Goal: Task Accomplishment & Management: Manage account settings

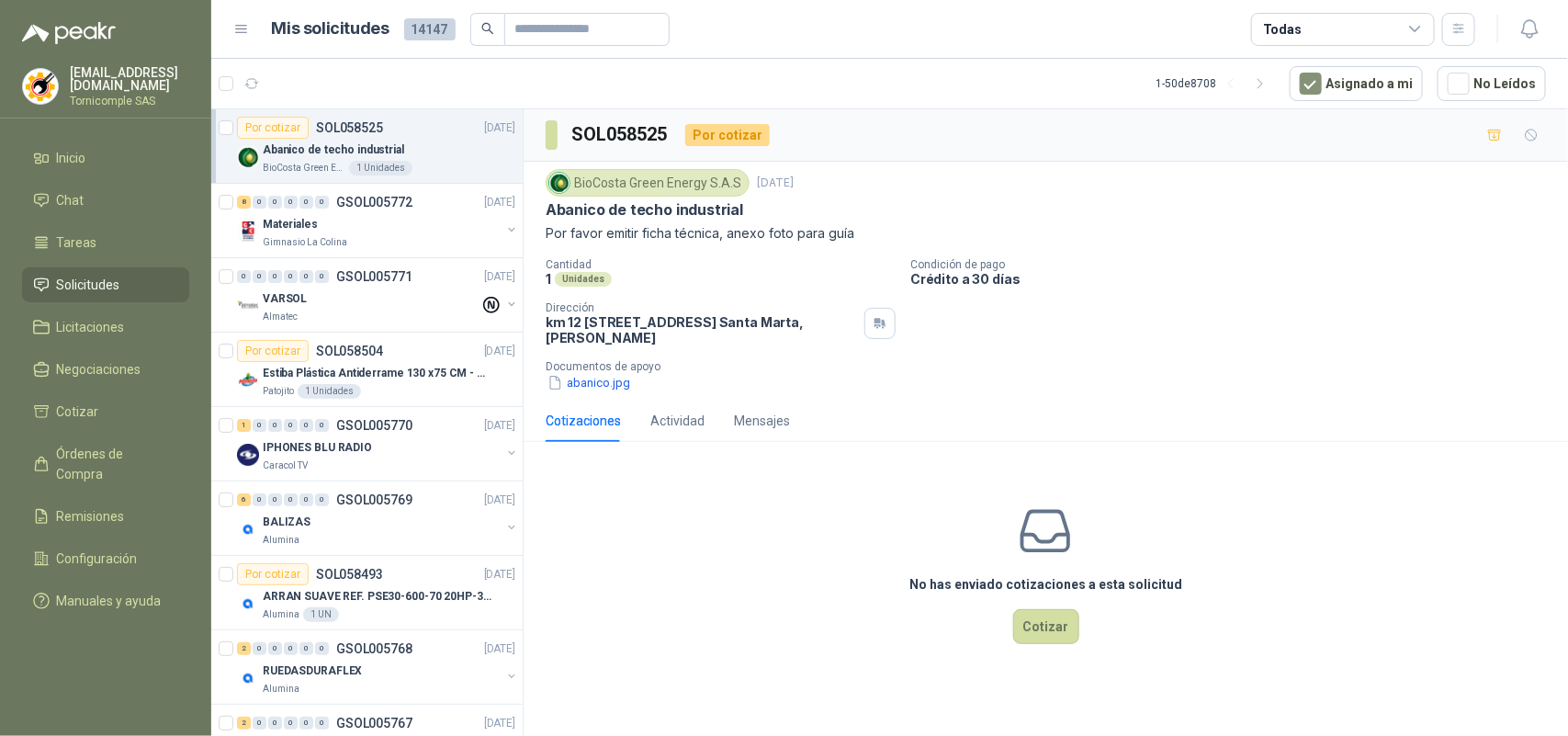
click at [107, 277] on span "Solicitudes" at bounding box center [88, 284] width 64 height 20
drag, startPoint x: 107, startPoint y: 277, endPoint x: 106, endPoint y: 118, distance: 159.0
click at [107, 274] on span "Solicitudes" at bounding box center [88, 284] width 64 height 20
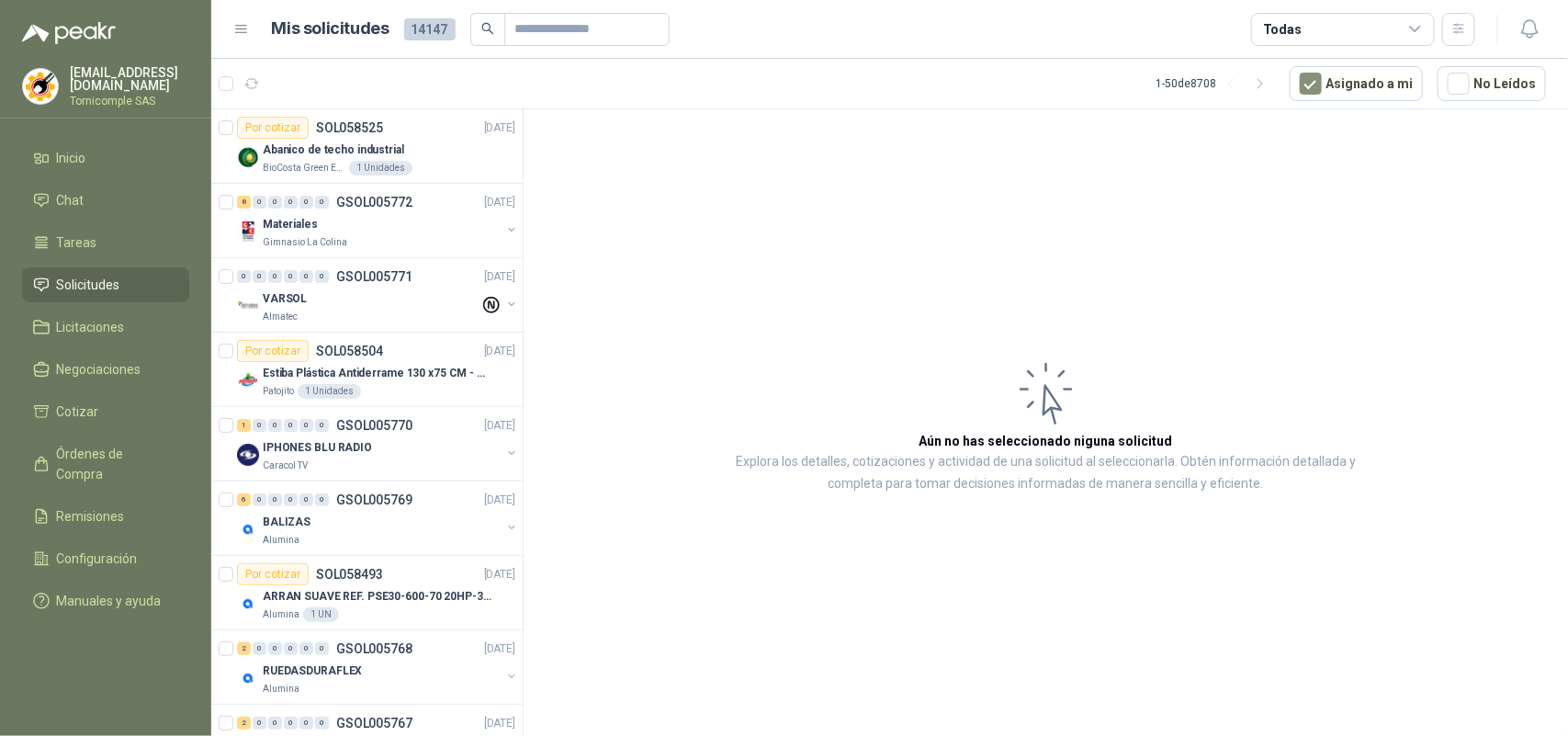
click at [106, 118] on menu "[EMAIL_ADDRESS][DOMAIN_NAME] Tornicomple SAS Inicio Chat Tareas Solicitudes Lic…" at bounding box center [105, 368] width 211 height 736
click at [106, 163] on li "Inicio" at bounding box center [105, 158] width 145 height 20
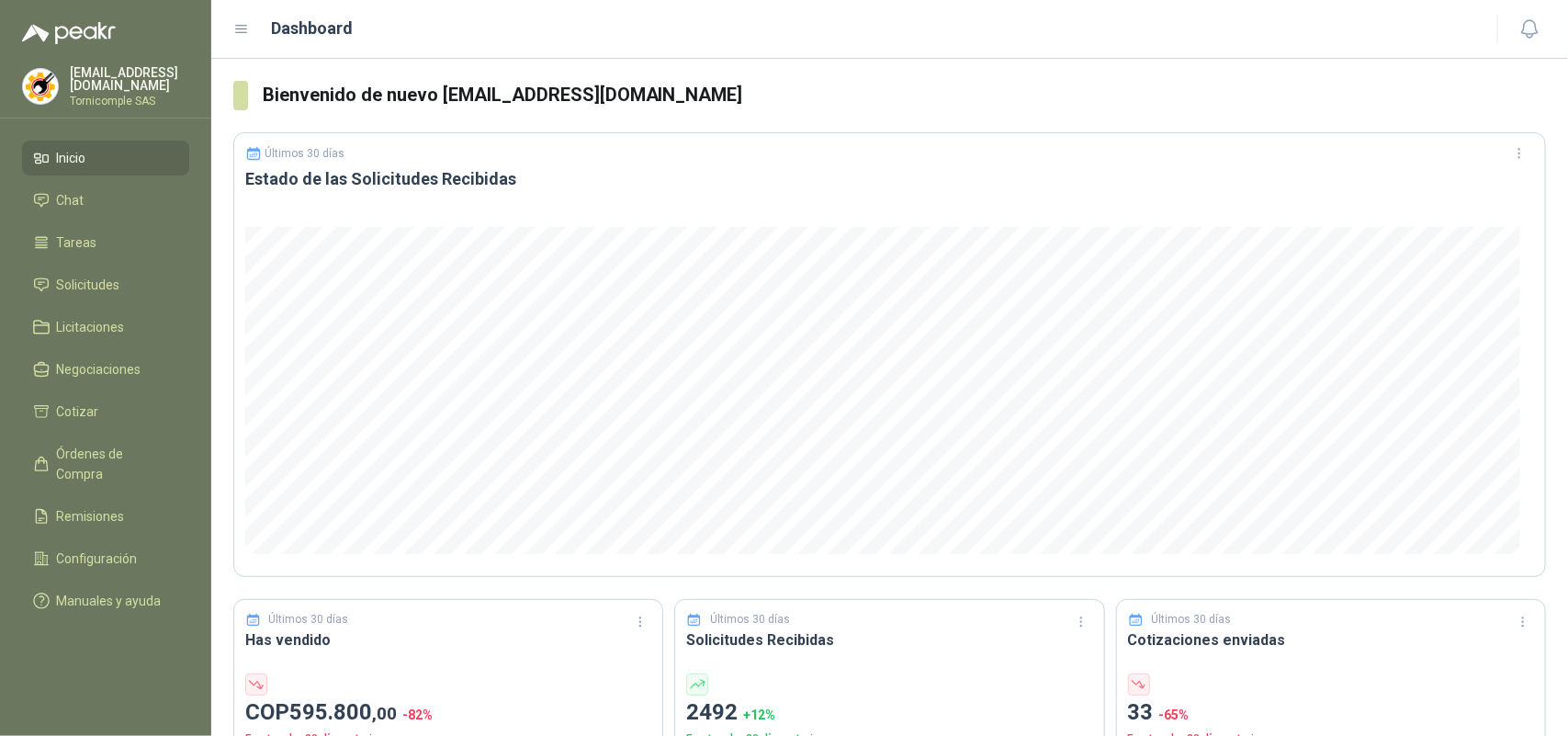
click at [111, 260] on ul "Inicio Chat Tareas Solicitudes Licitaciones Negociaciones Cotizar Órdenes de Co…" at bounding box center [105, 383] width 211 height 485
click at [107, 293] on link "Solicitudes" at bounding box center [105, 285] width 167 height 35
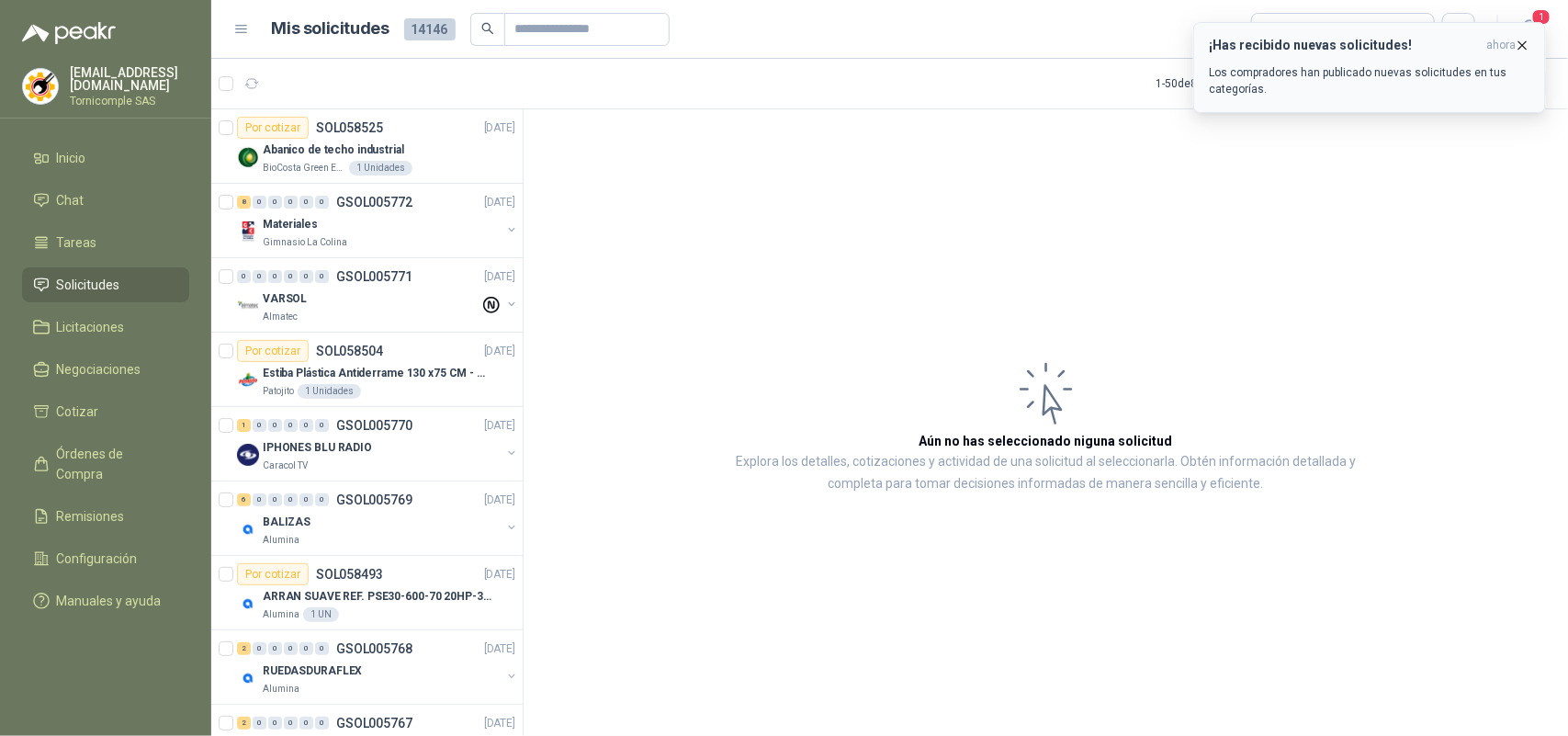
click at [1461, 94] on p "Los compradores han publicado nuevas solicitudes en tus categorías." at bounding box center [1370, 81] width 322 height 33
